Goal: Task Accomplishment & Management: Use online tool/utility

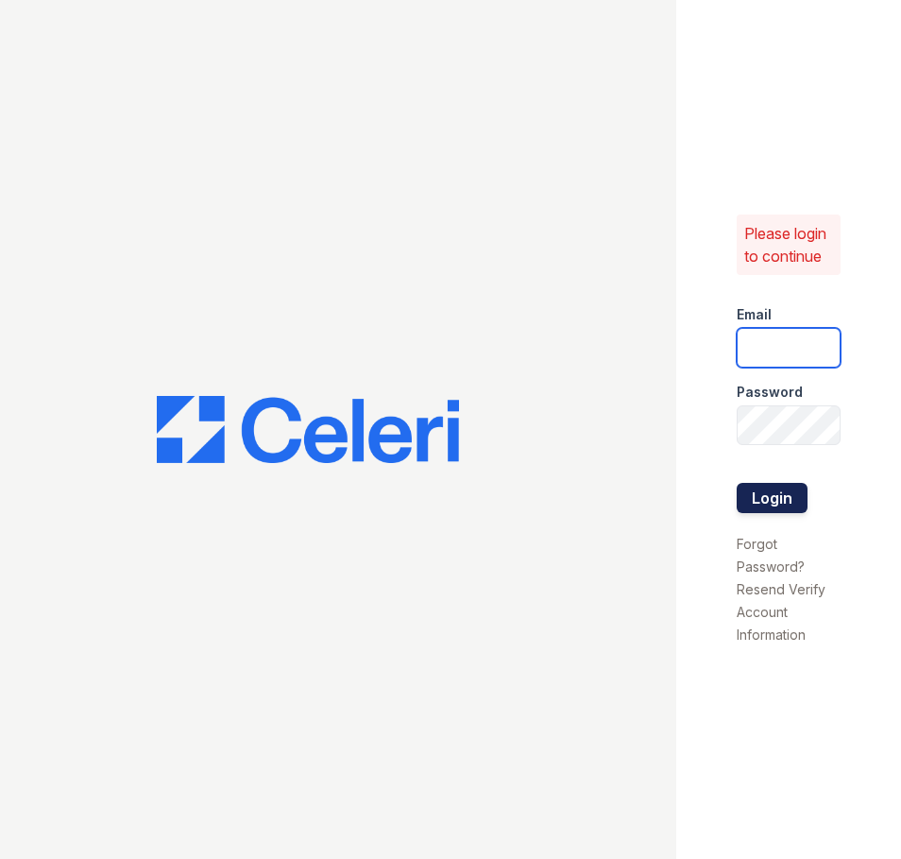
type input "[EMAIL_ADDRESS][DOMAIN_NAME]"
click at [781, 511] on button "Login" at bounding box center [772, 498] width 71 height 30
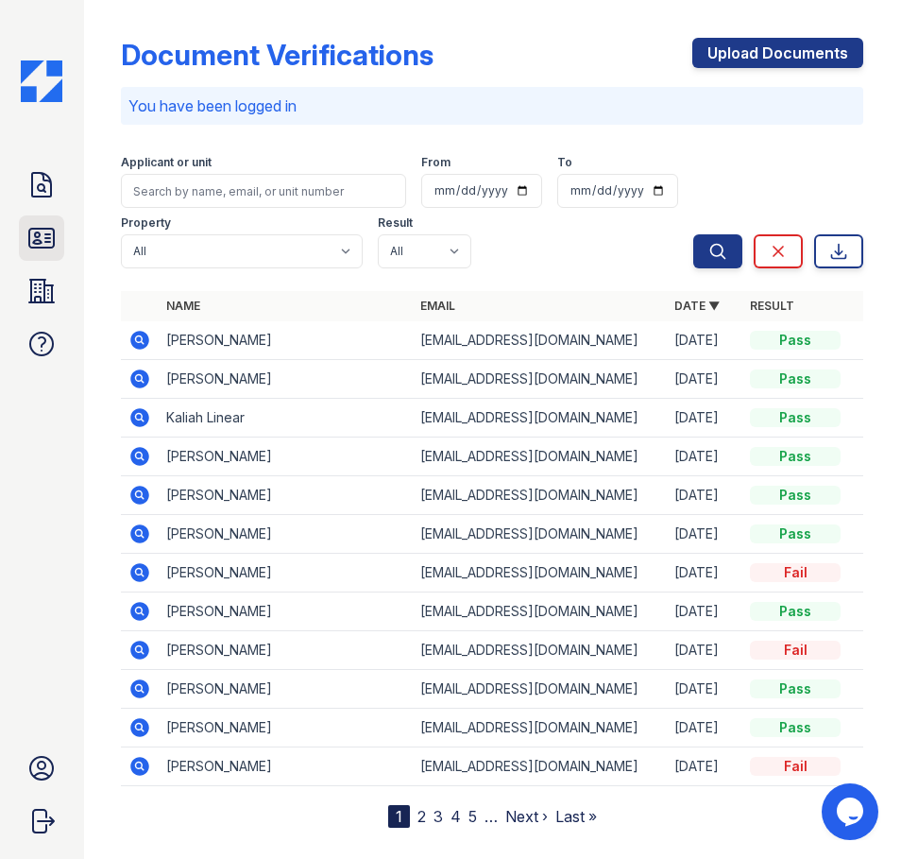
click at [40, 248] on icon at bounding box center [41, 238] width 25 height 19
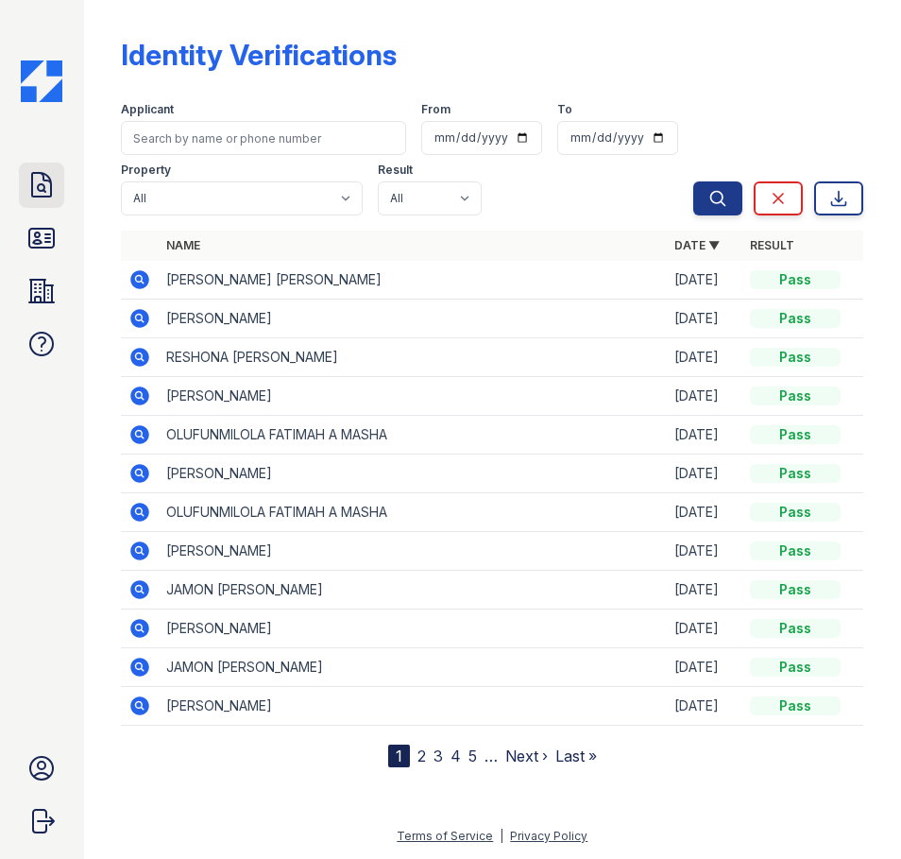
click at [43, 203] on link "Doc Verifications" at bounding box center [41, 184] width 45 height 45
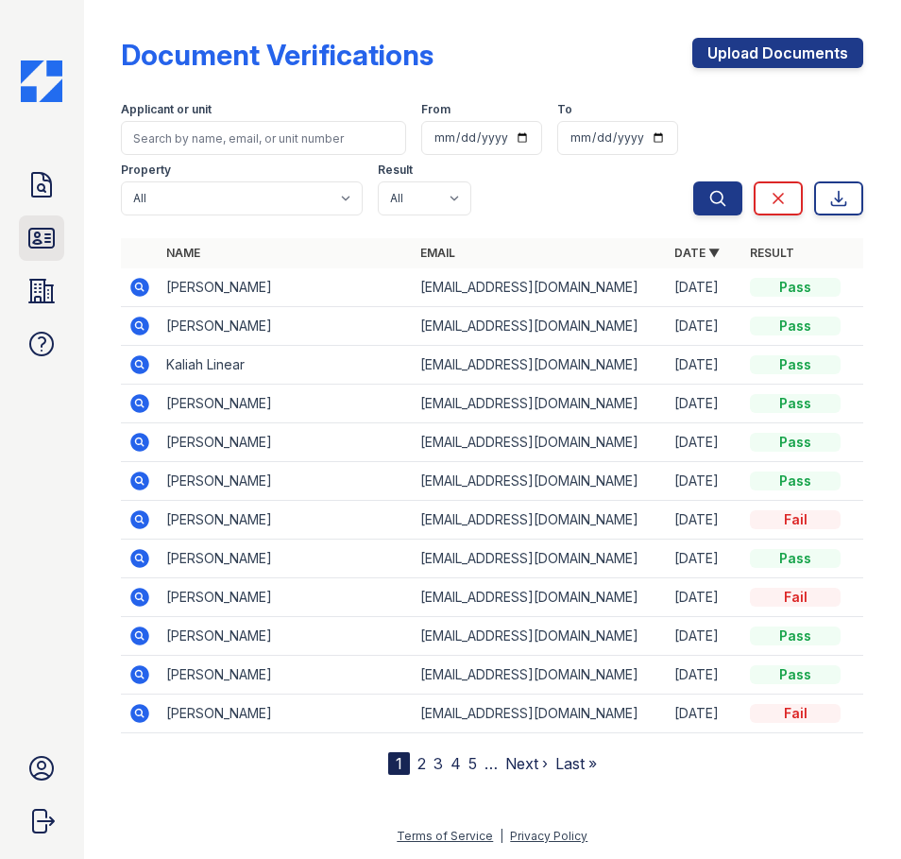
click at [49, 241] on icon at bounding box center [41, 238] width 25 height 19
